Goal: Communication & Community: Answer question/provide support

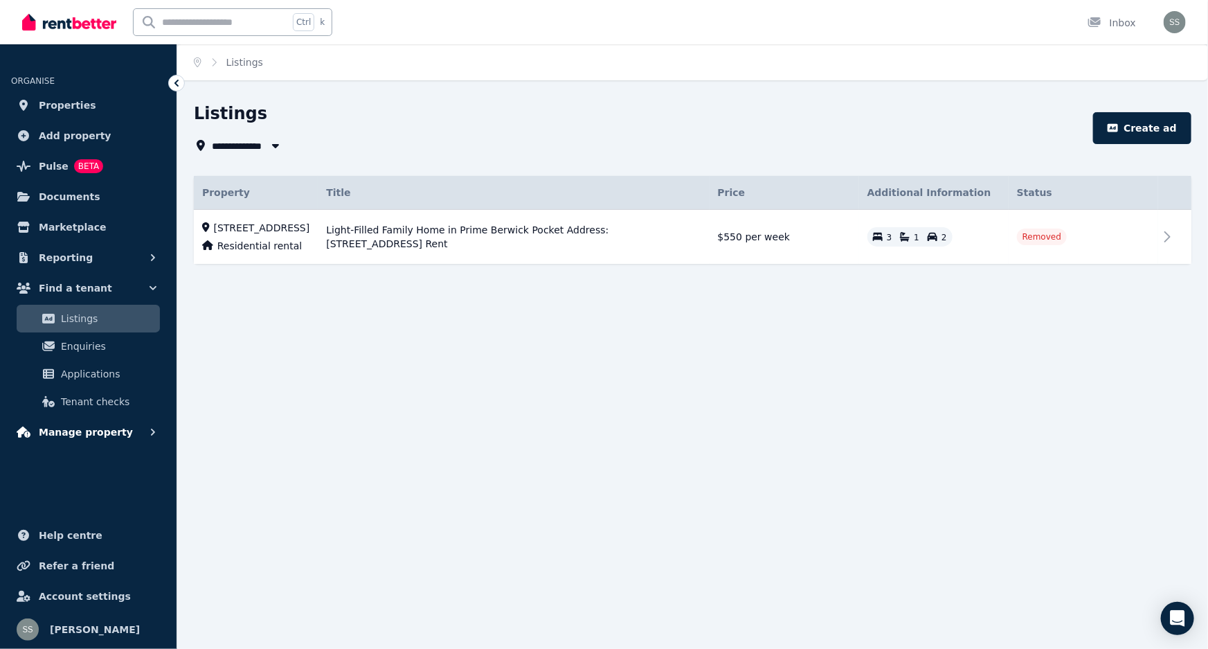
click at [82, 435] on span "Manage property" at bounding box center [86, 432] width 94 height 17
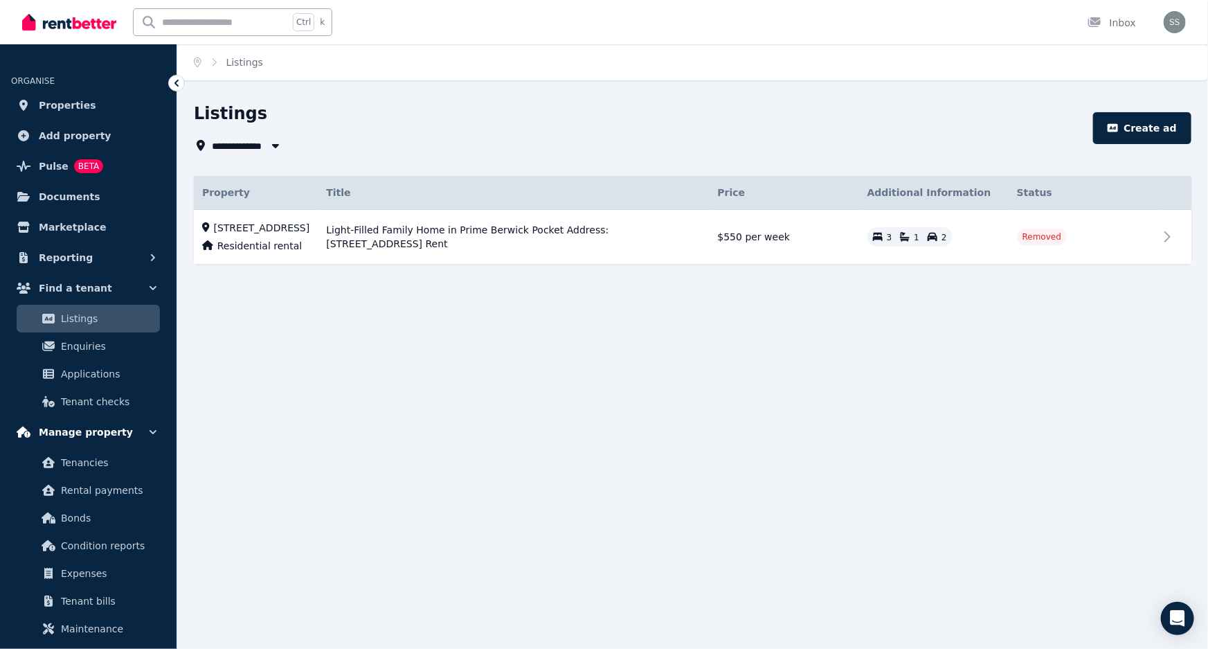
scroll to position [139, 0]
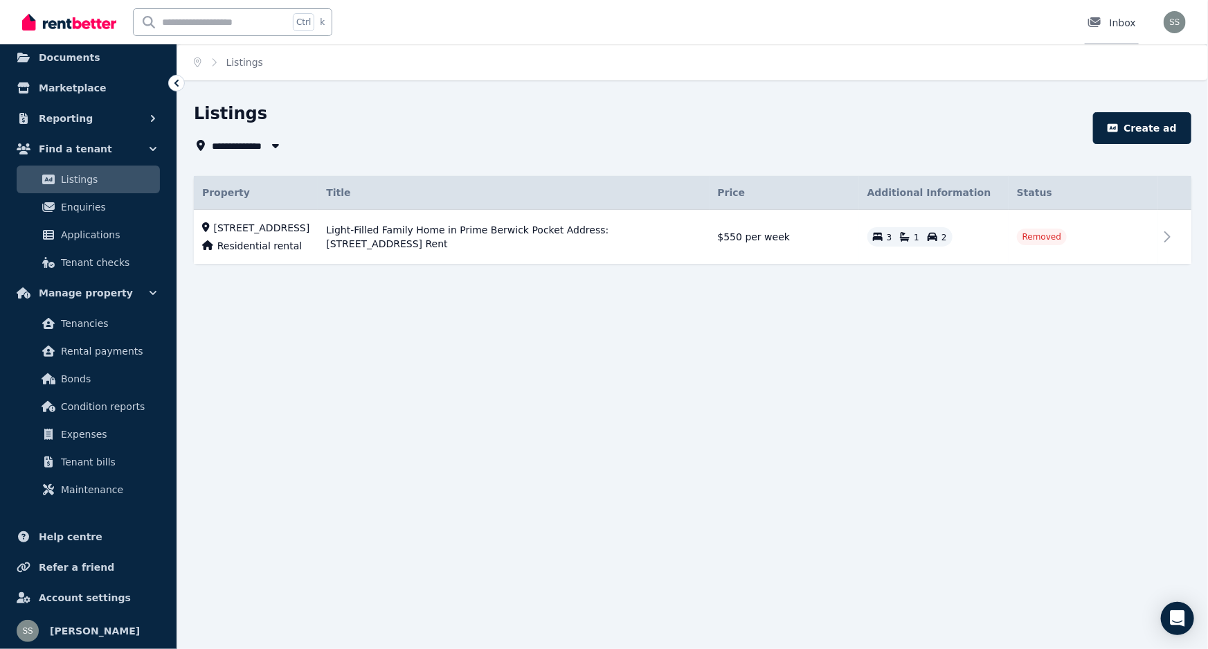
click at [1113, 21] on div "Inbox" at bounding box center [1112, 23] width 48 height 14
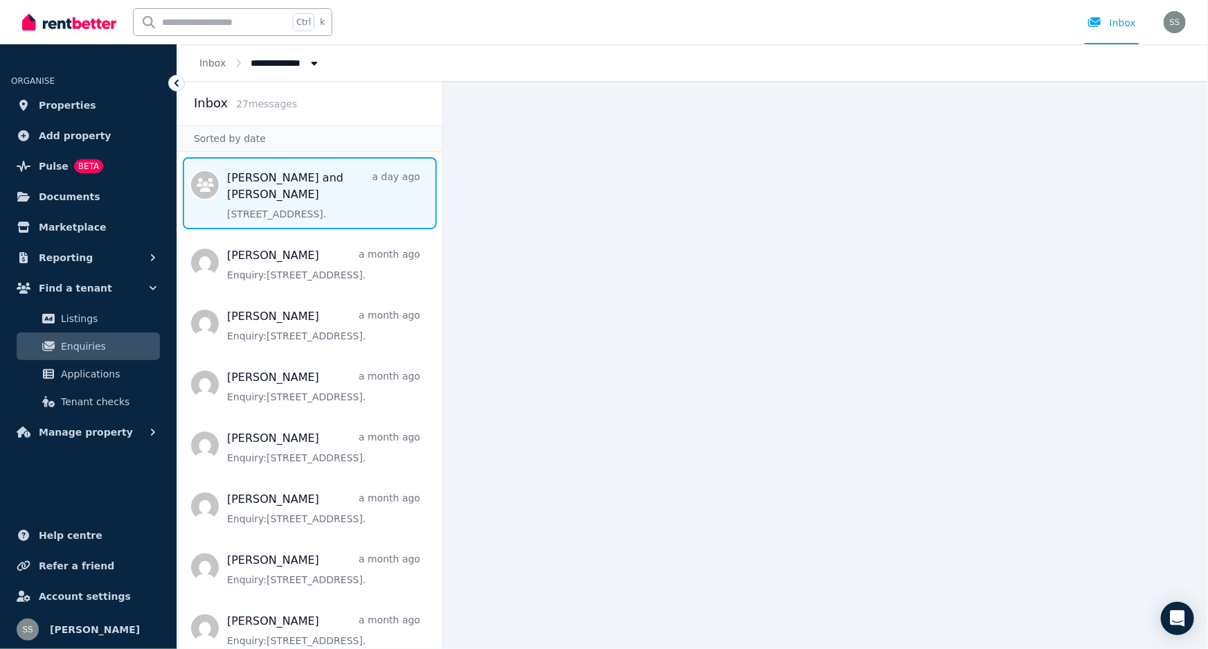
click at [330, 183] on span "Message list" at bounding box center [309, 193] width 265 height 72
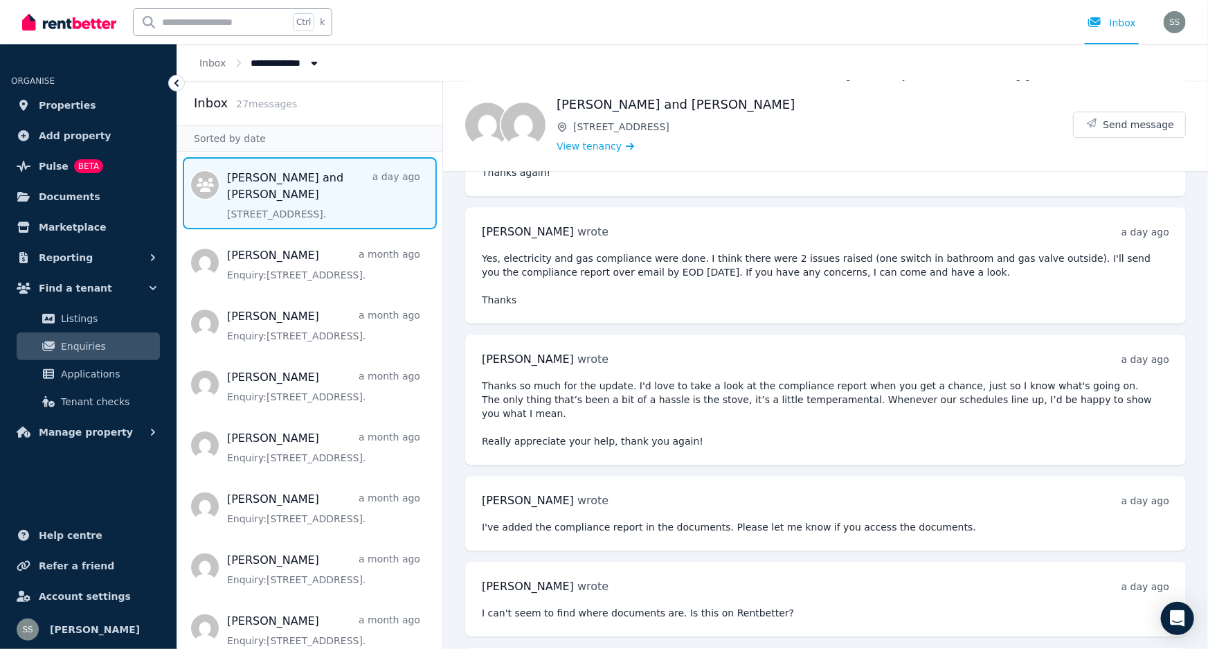
scroll to position [1883, 0]
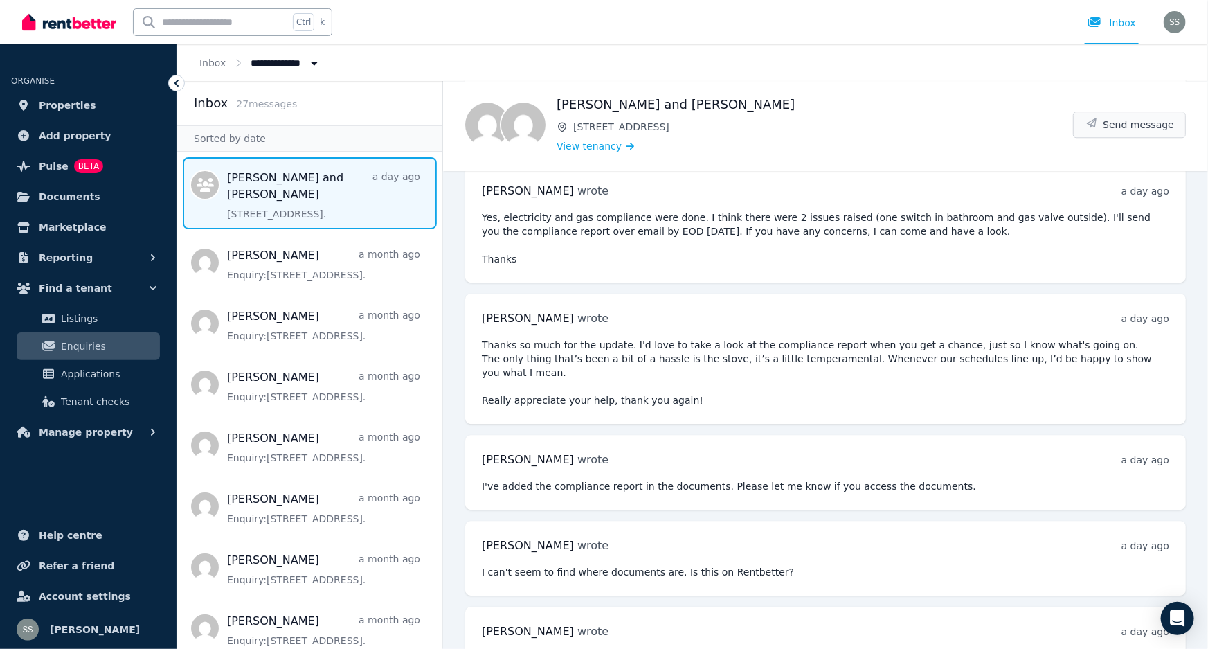
click at [1130, 130] on span "Send message" at bounding box center [1138, 125] width 71 height 14
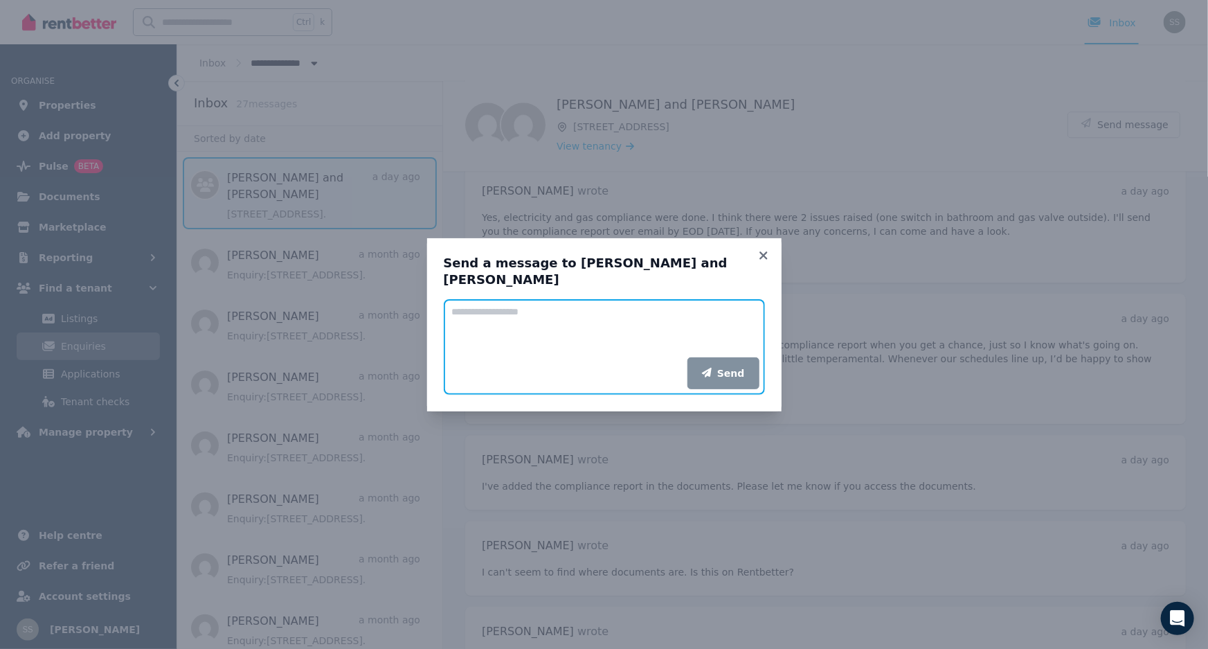
click at [588, 323] on textarea "Add your message" at bounding box center [604, 328] width 321 height 58
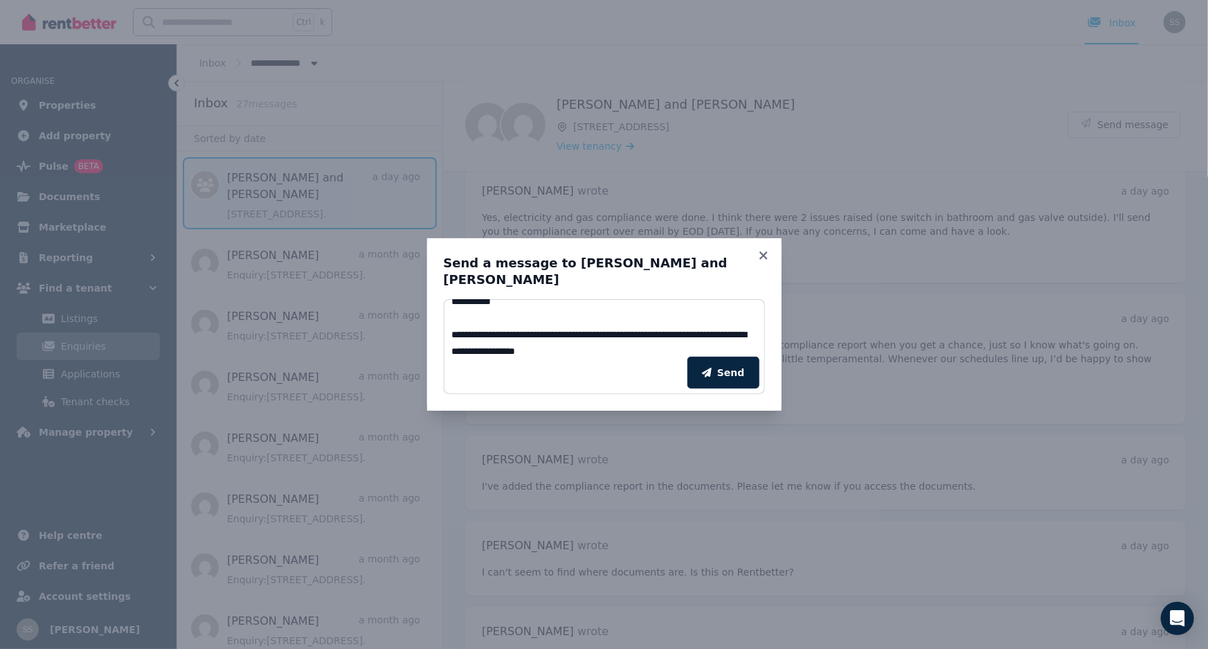
click at [636, 351] on div "Send" at bounding box center [604, 372] width 321 height 43
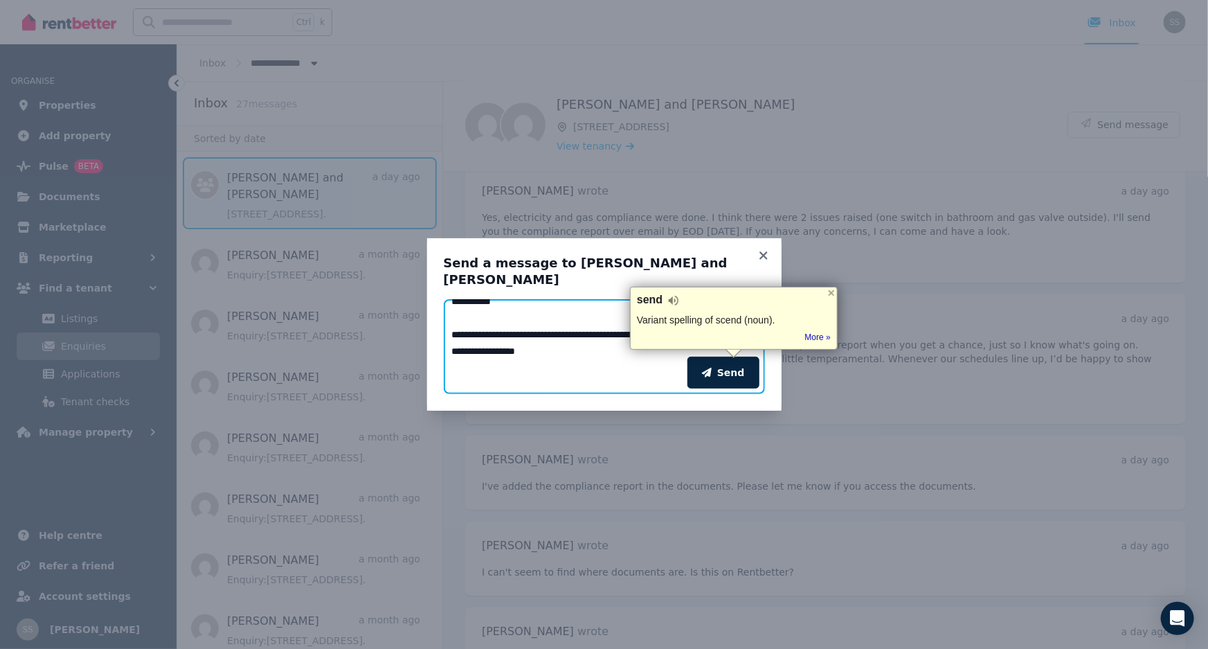
click at [613, 340] on textarea "**********" at bounding box center [604, 328] width 321 height 58
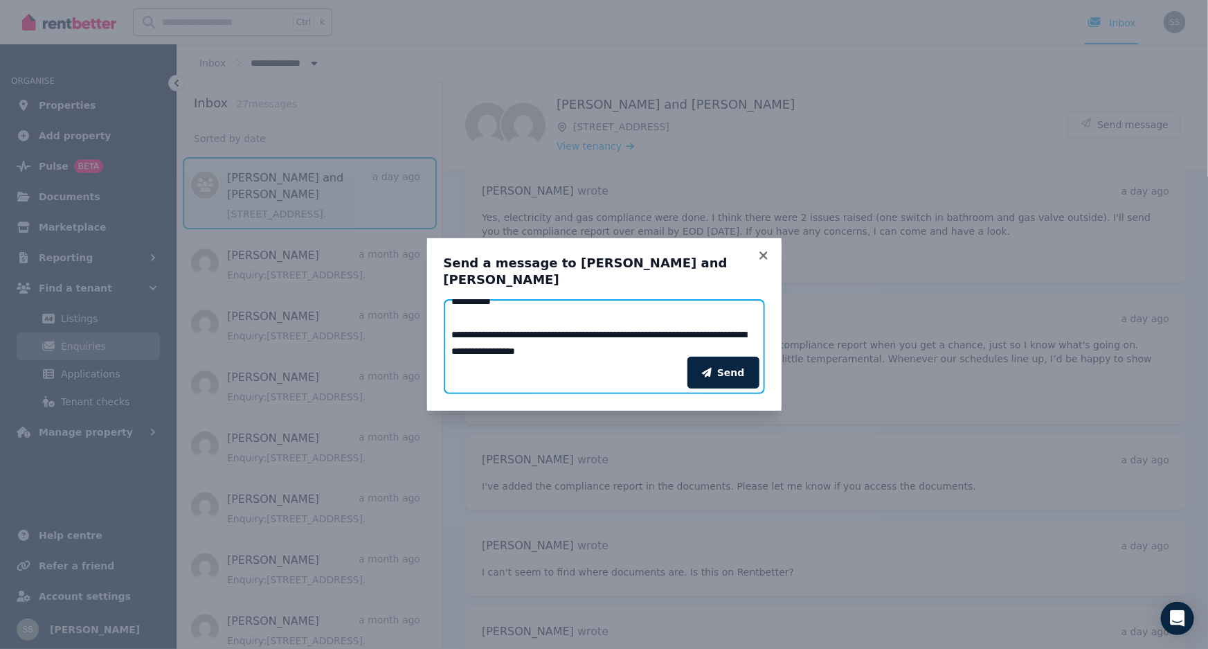
click at [613, 340] on textarea "**********" at bounding box center [604, 328] width 321 height 58
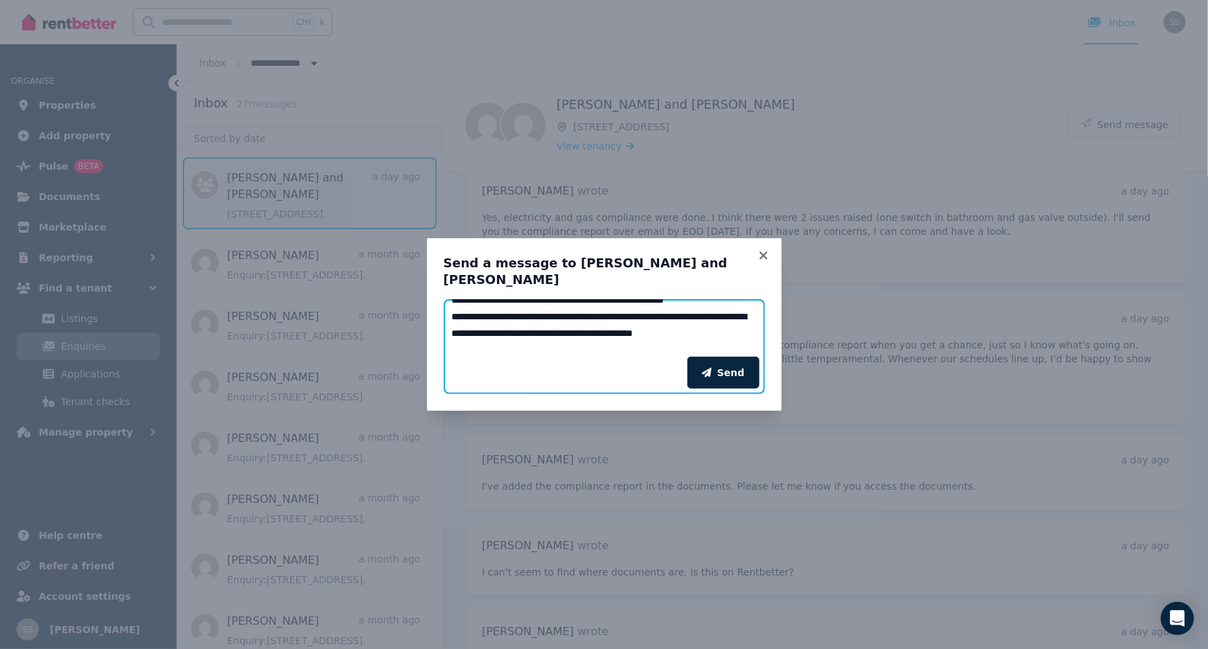
scroll to position [61, 0]
type textarea "**********"
click at [719, 359] on button "Send" at bounding box center [723, 373] width 72 height 32
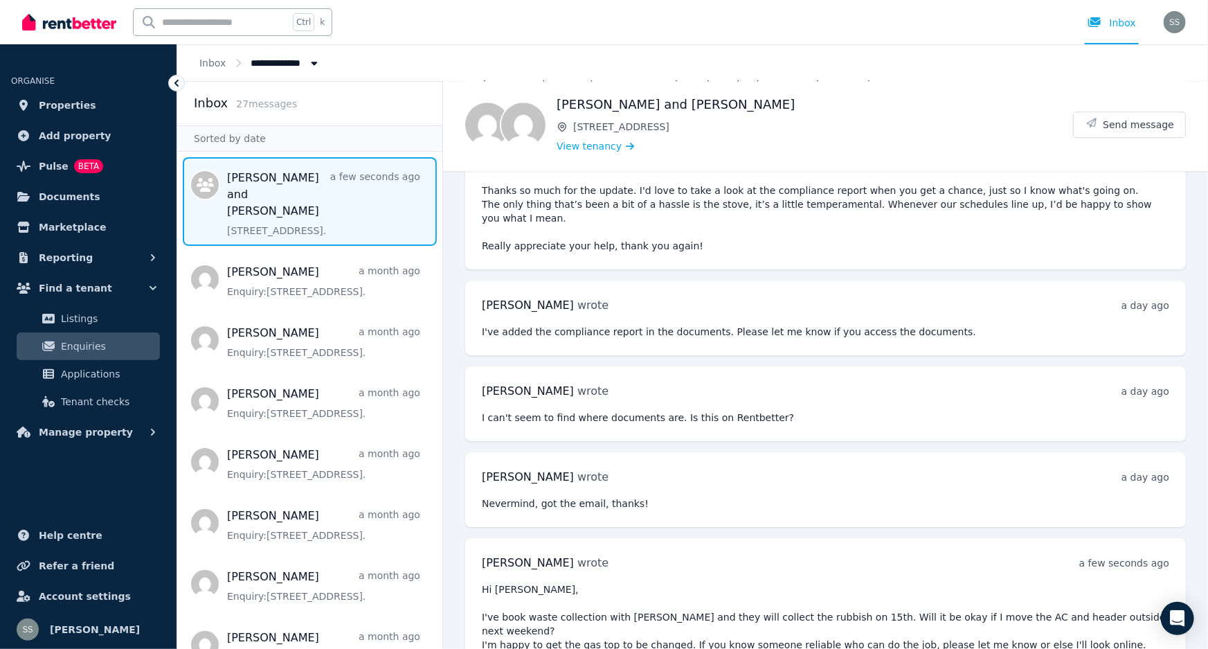
scroll to position [2038, 0]
click at [1107, 28] on div at bounding box center [1099, 23] width 22 height 14
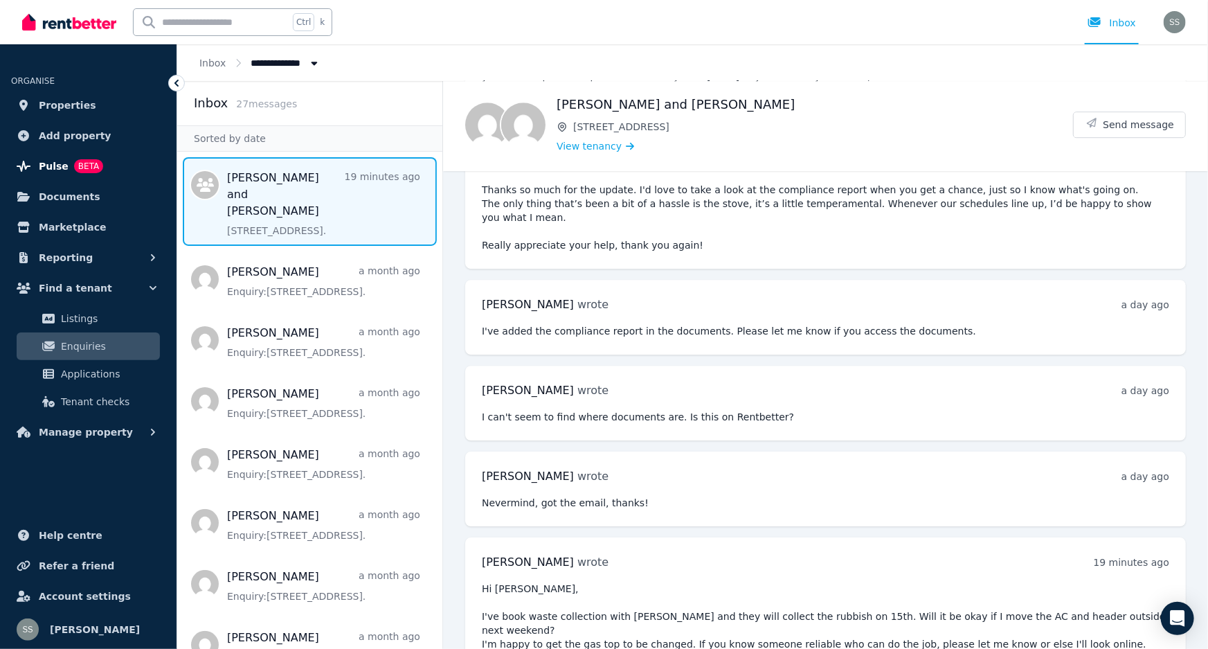
click at [74, 164] on span "BETA" at bounding box center [88, 166] width 29 height 14
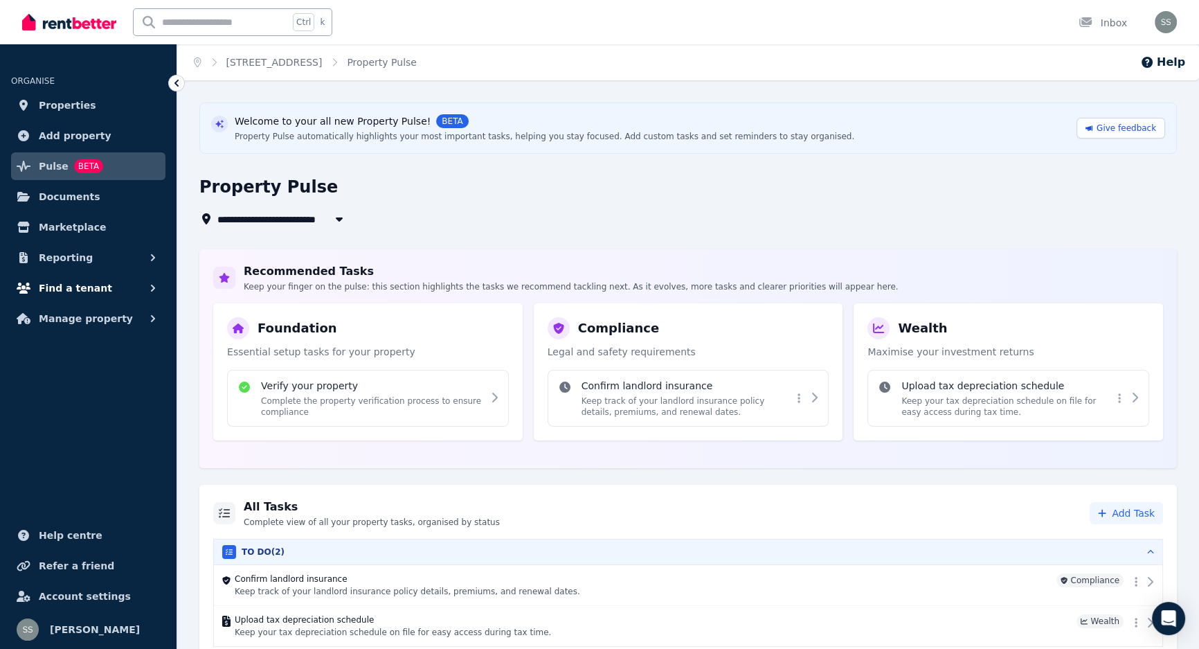
click at [82, 283] on span "Find a tenant" at bounding box center [75, 288] width 73 height 17
click at [80, 264] on span "Reporting" at bounding box center [66, 257] width 54 height 17
click at [87, 370] on span "Manage property" at bounding box center [86, 376] width 94 height 17
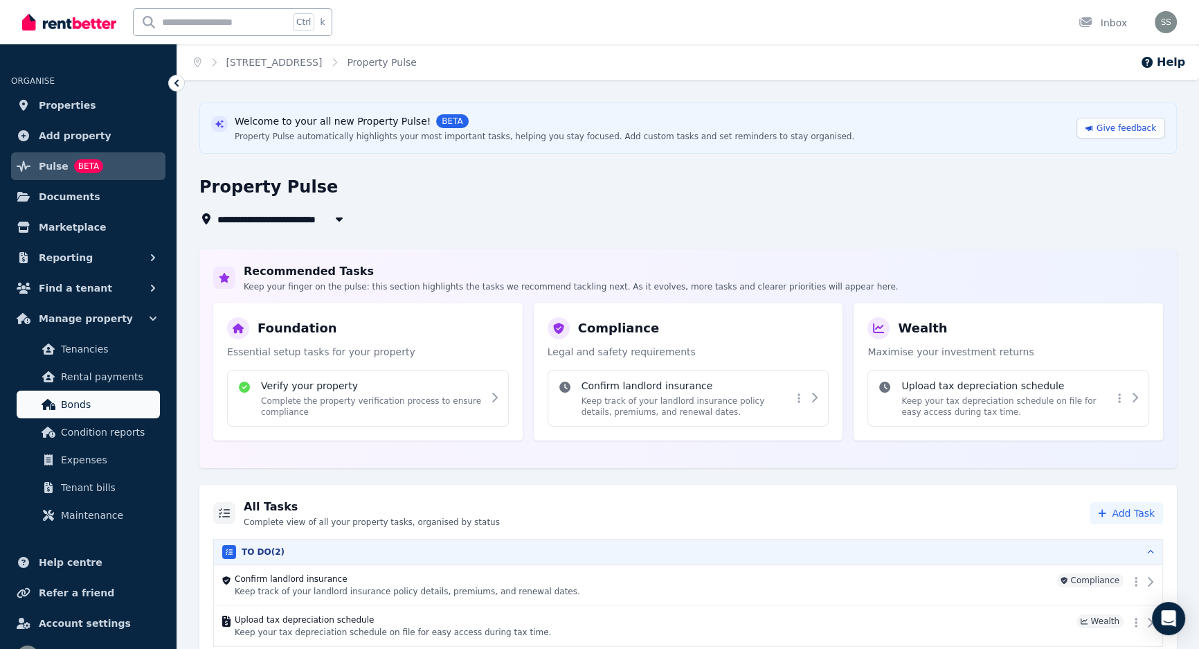
click at [82, 399] on span "Bonds" at bounding box center [107, 404] width 93 height 17
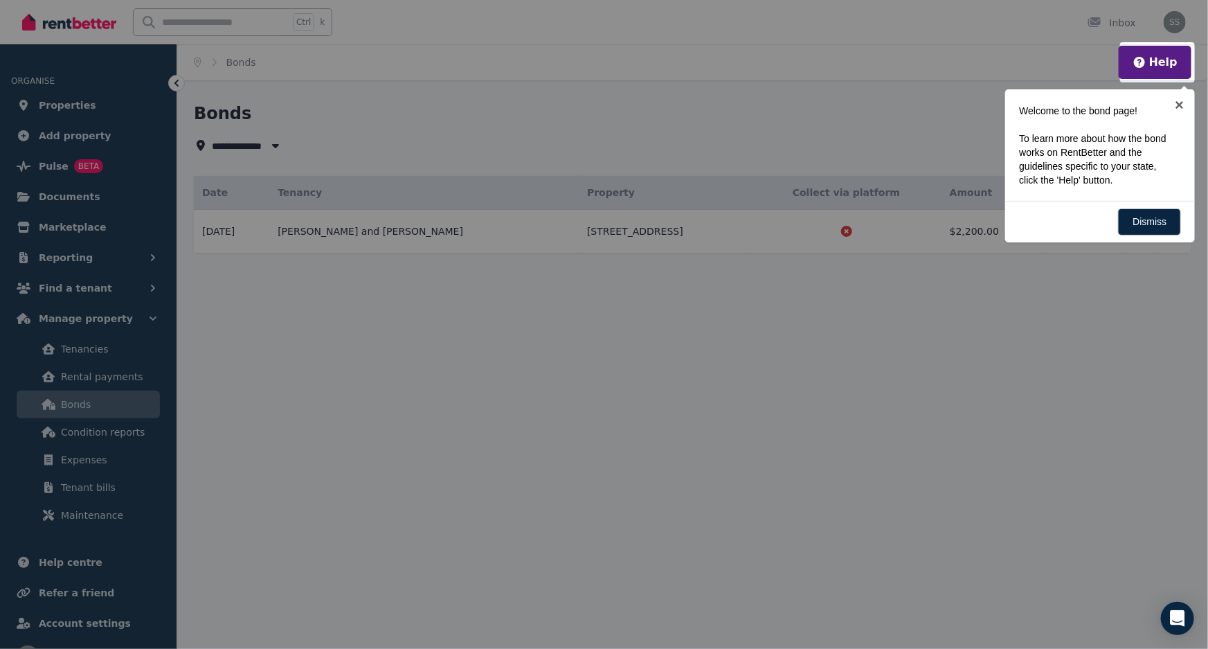
click at [1139, 32] on div at bounding box center [604, 324] width 1208 height 649
drag, startPoint x: 1133, startPoint y: 28, endPoint x: 1151, endPoint y: 269, distance: 241.6
click at [1151, 269] on div at bounding box center [604, 324] width 1208 height 649
click at [1164, 232] on link "Dismiss" at bounding box center [1149, 221] width 63 height 27
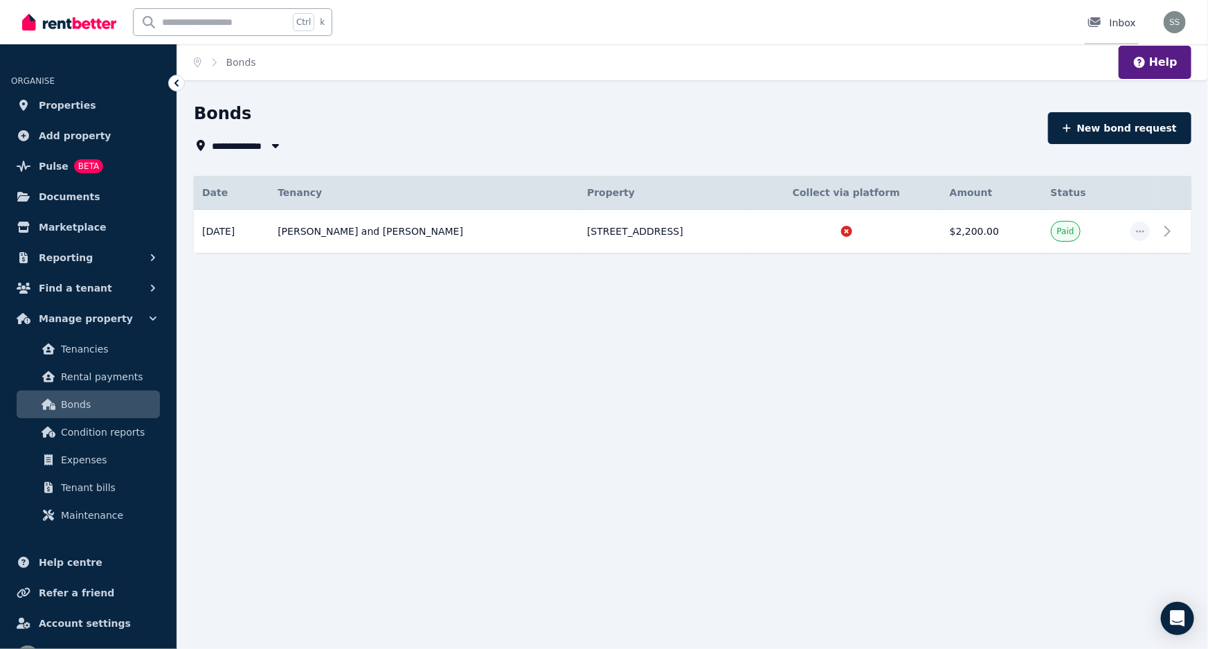
click at [1116, 25] on div "Inbox" at bounding box center [1112, 23] width 48 height 14
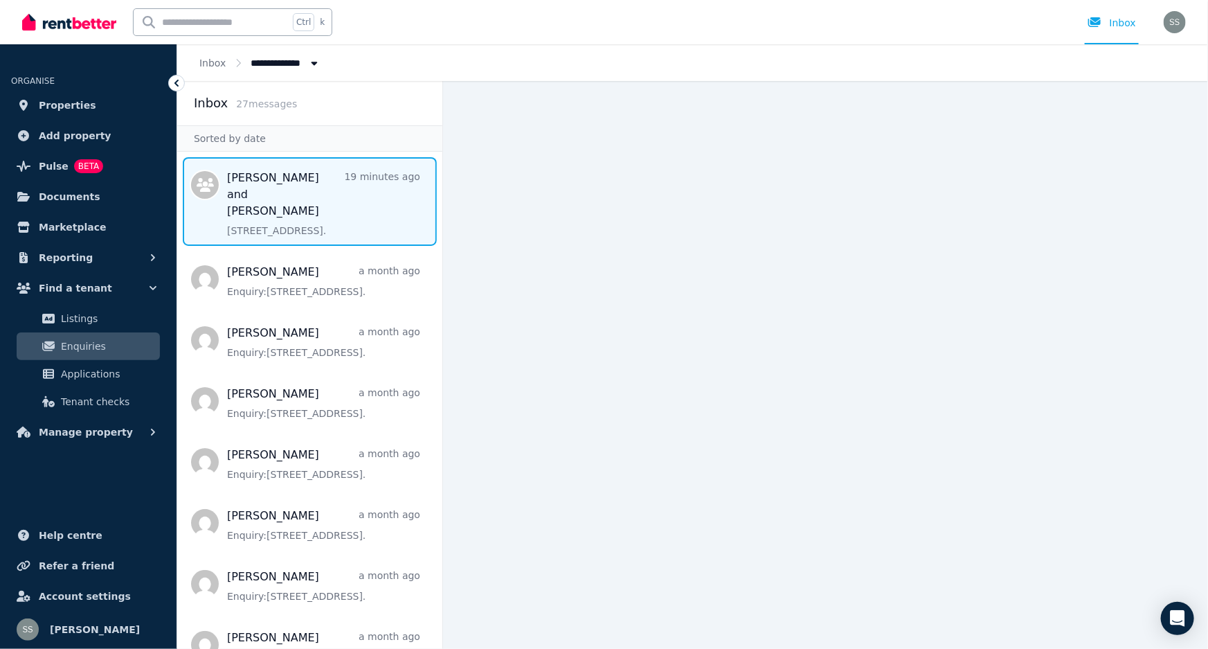
click at [324, 171] on span "Message list" at bounding box center [309, 201] width 265 height 89
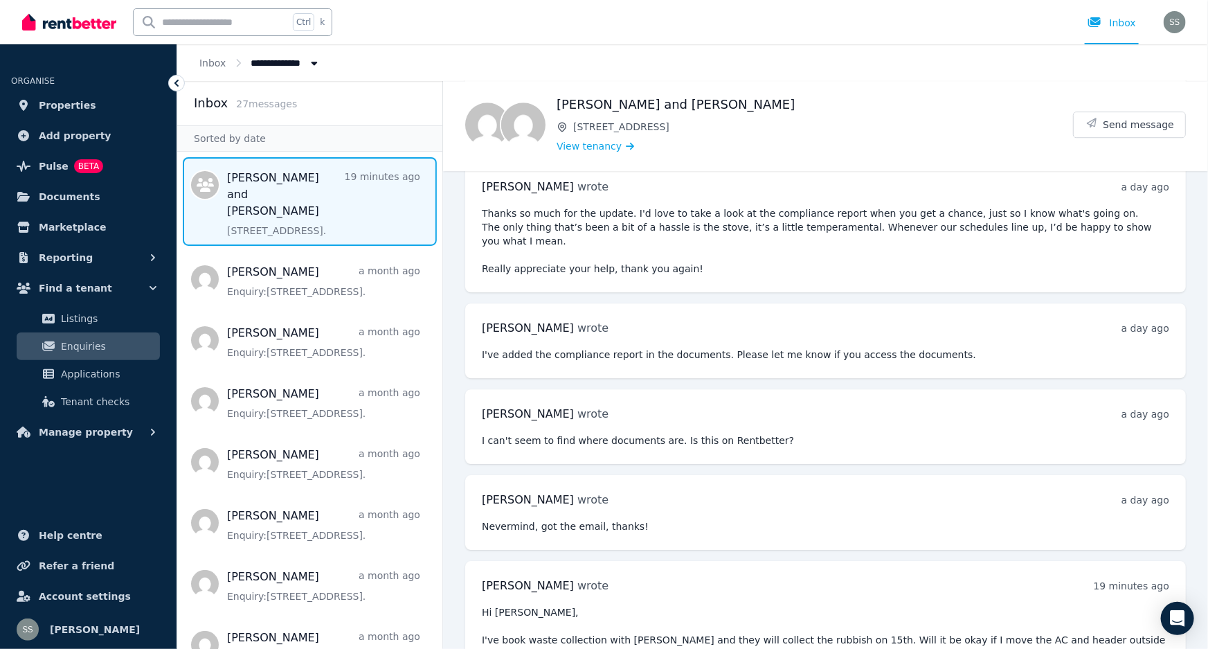
scroll to position [2038, 0]
